Goal: Task Accomplishment & Management: Manage account settings

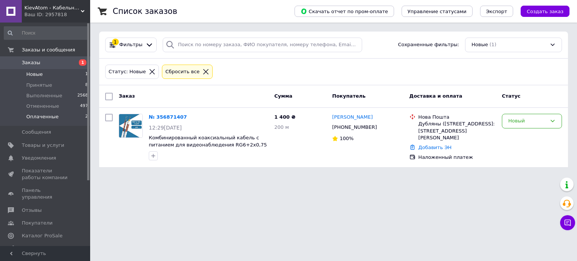
click at [47, 114] on span "Оплаченные" at bounding box center [42, 116] width 32 height 7
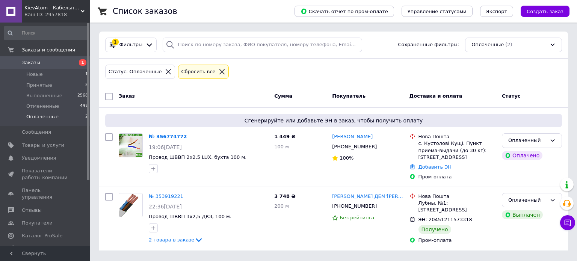
click at [361, 34] on div "1 Фильтры Сохраненные фильтры: Оплаченные (2)" at bounding box center [333, 45] width 469 height 27
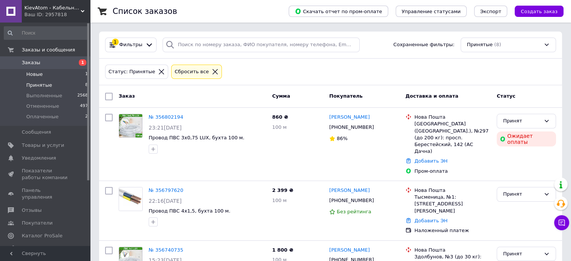
click at [66, 73] on li "Новые 1" at bounding box center [46, 74] width 92 height 11
